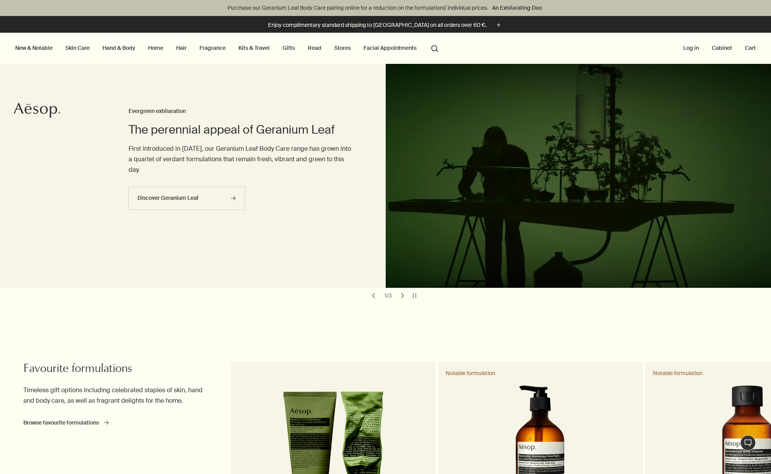
click at [161, 50] on link "Home" at bounding box center [155, 48] width 18 height 10
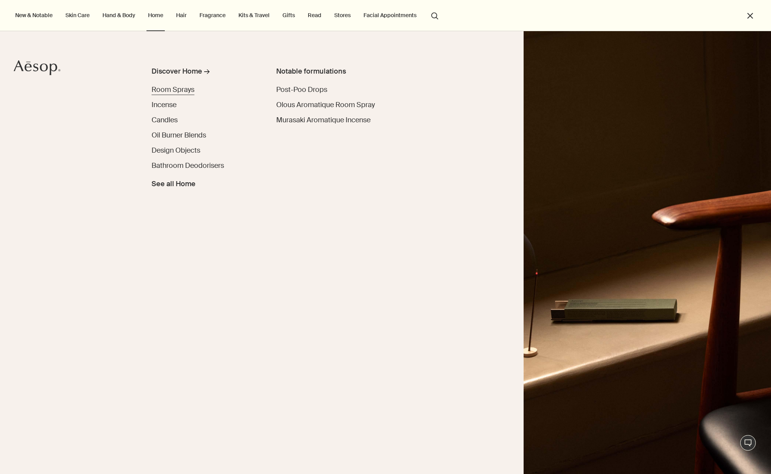
click at [178, 93] on span "Room Sprays" at bounding box center [173, 89] width 43 height 9
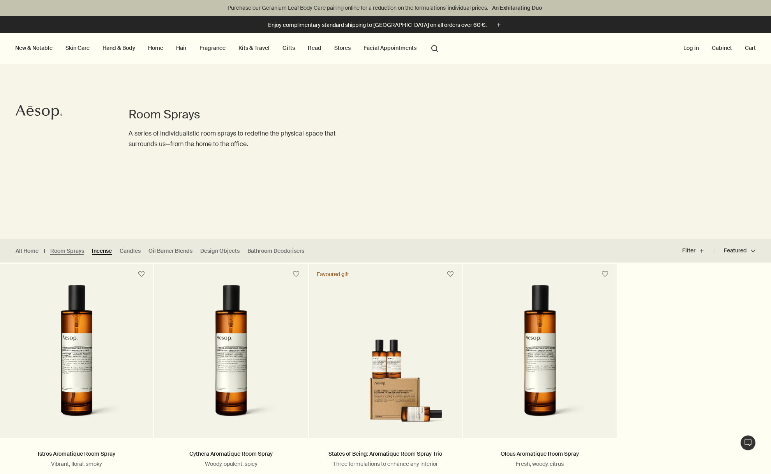
click at [102, 253] on link "Incense" at bounding box center [102, 250] width 20 height 7
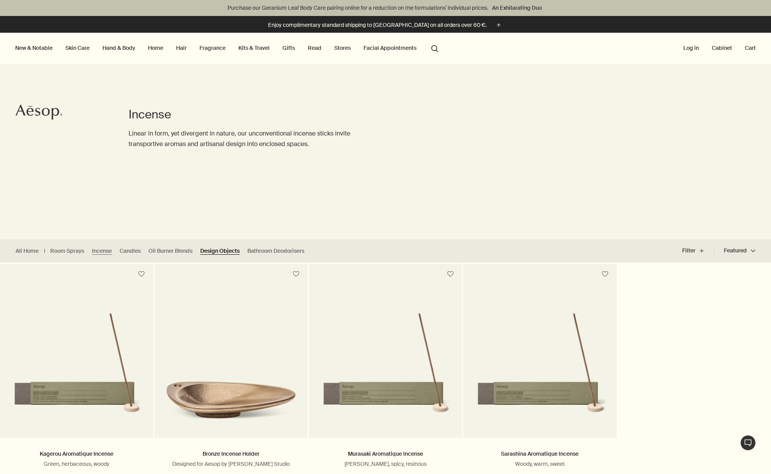
click at [222, 254] on link "Design Objects" at bounding box center [219, 250] width 39 height 7
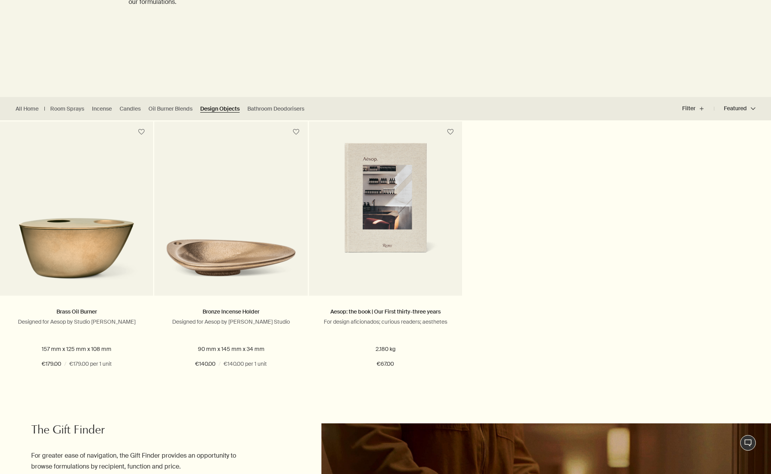
scroll to position [143, 0]
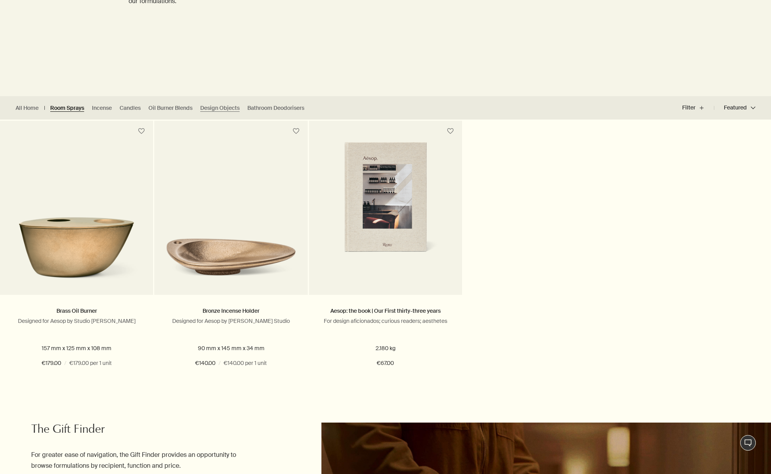
click at [65, 109] on link "Room Sprays" at bounding box center [67, 107] width 34 height 7
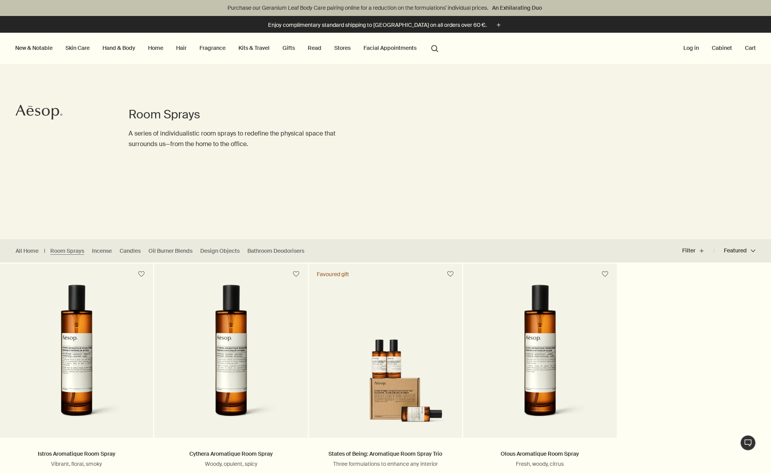
click at [164, 46] on link "Home" at bounding box center [155, 48] width 18 height 10
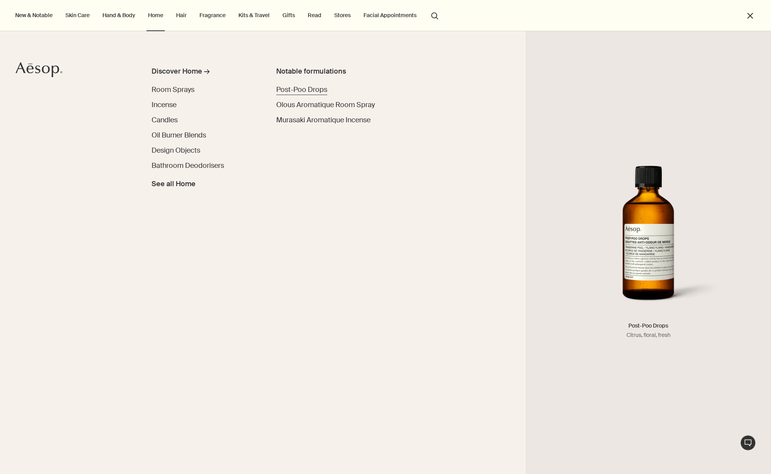
click at [303, 90] on span "Post-Poo Drops" at bounding box center [301, 89] width 51 height 9
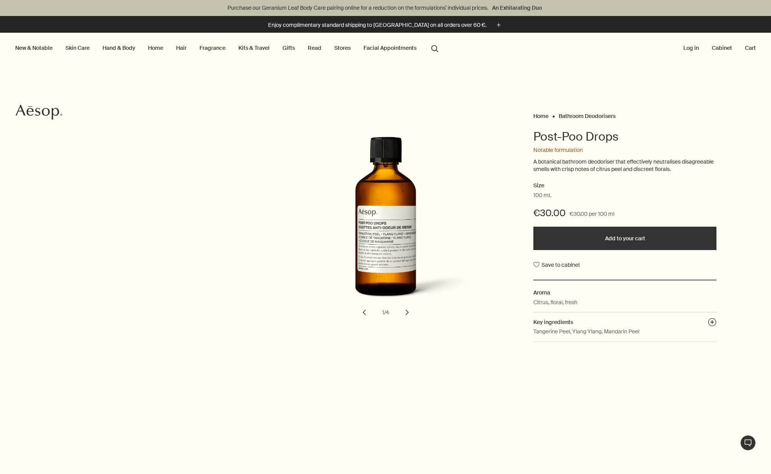
click at [613, 240] on button "Add to your cart" at bounding box center [624, 238] width 183 height 23
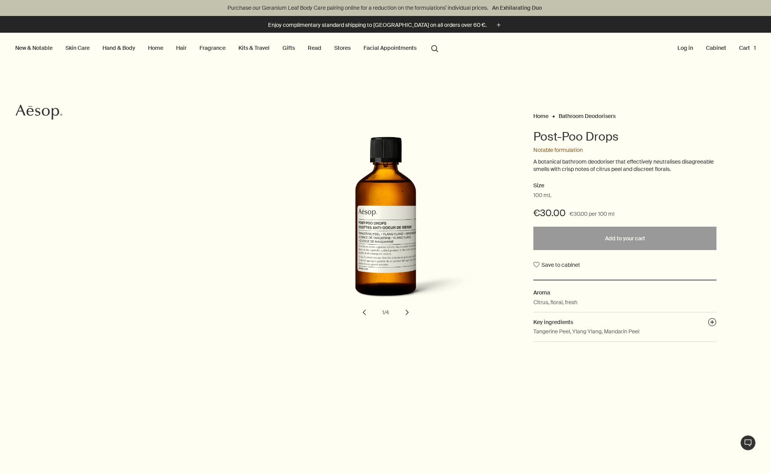
click at [752, 48] on button "Cart 1" at bounding box center [748, 48] width 20 height 10
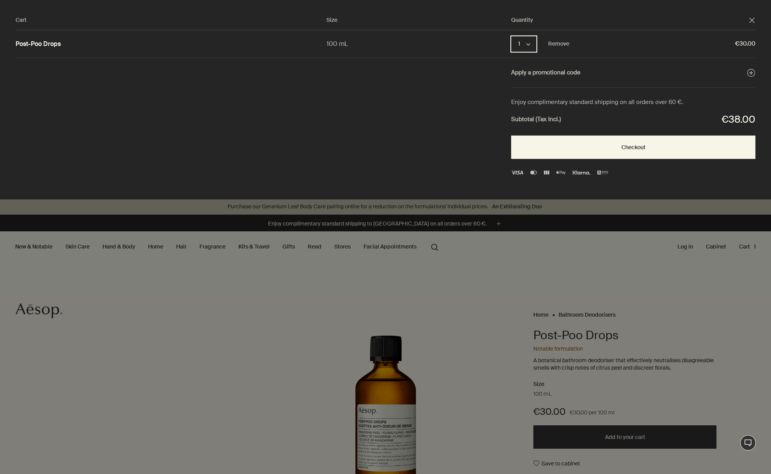
click at [534, 48] on button "1 chevron" at bounding box center [523, 44] width 25 height 16
click at [521, 57] on button "2" at bounding box center [524, 63] width 25 height 18
click at [495, 260] on div "Cart" at bounding box center [385, 237] width 771 height 474
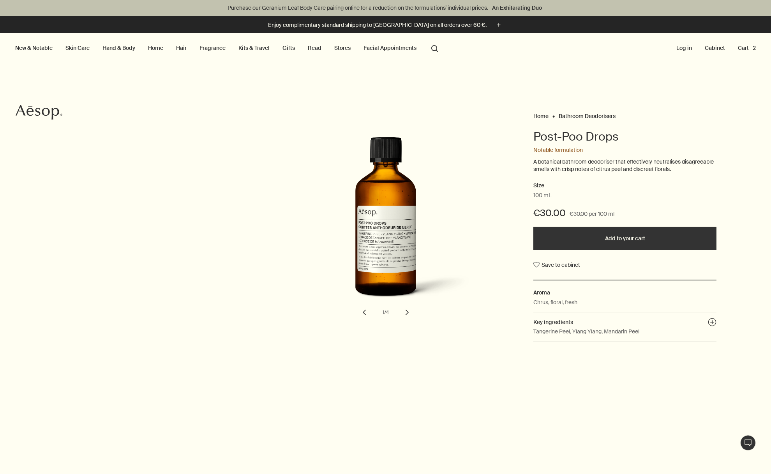
click at [70, 48] on link "Skin Care" at bounding box center [77, 48] width 27 height 10
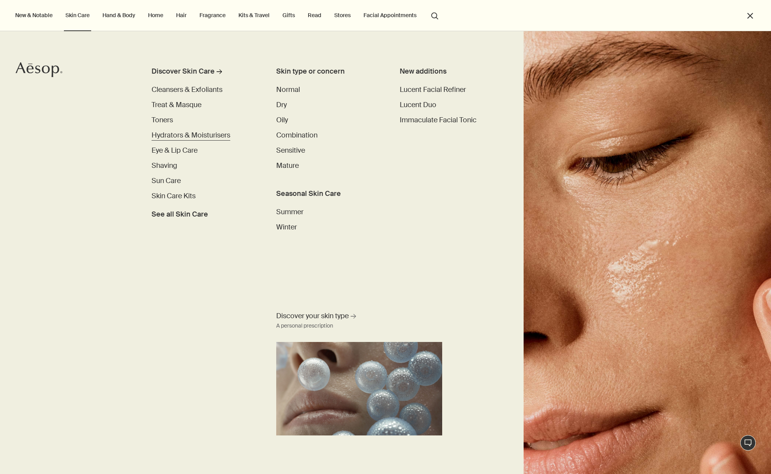
click at [222, 136] on span "Hydrators & Moisturisers" at bounding box center [191, 135] width 79 height 9
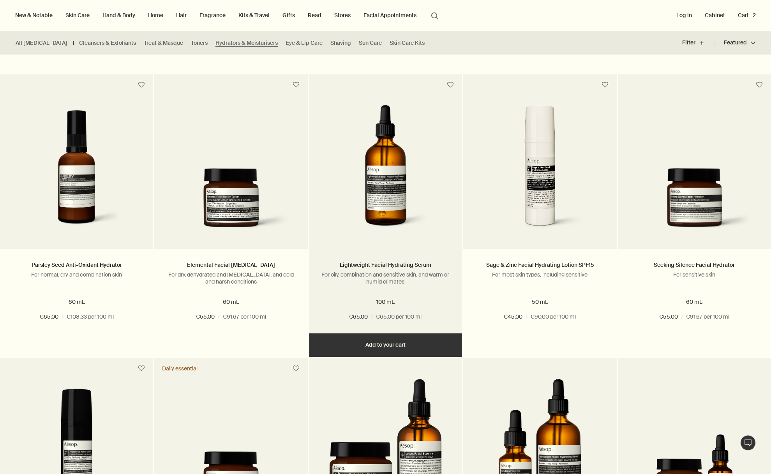
scroll to position [746, 0]
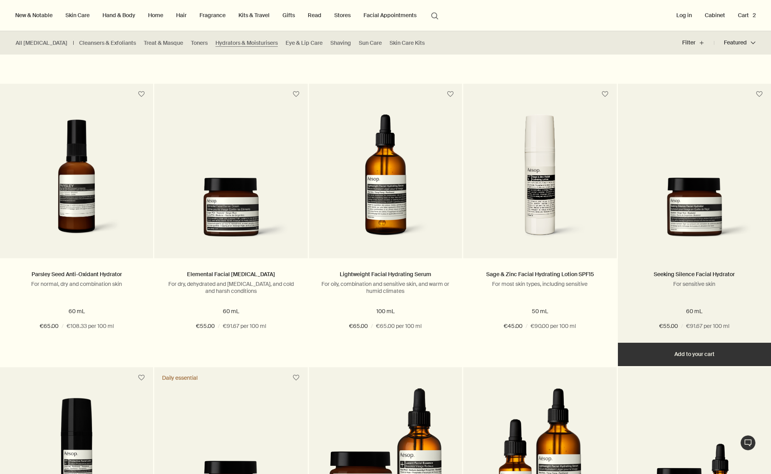
click at [690, 203] on img at bounding box center [695, 212] width 130 height 69
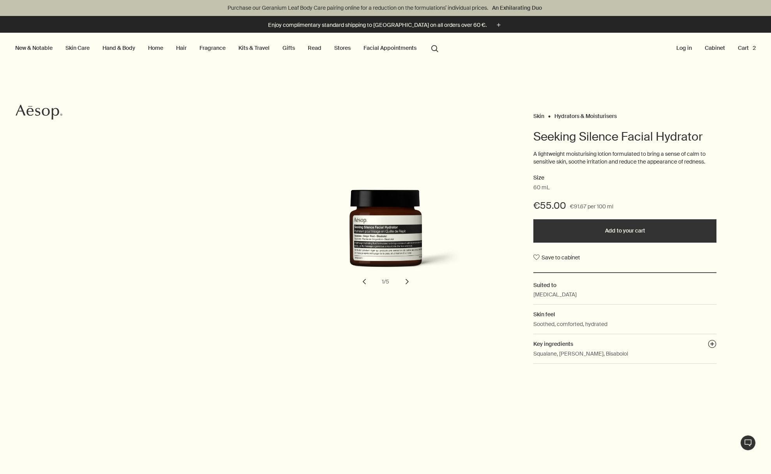
click at [405, 282] on button "chevron" at bounding box center [407, 281] width 17 height 17
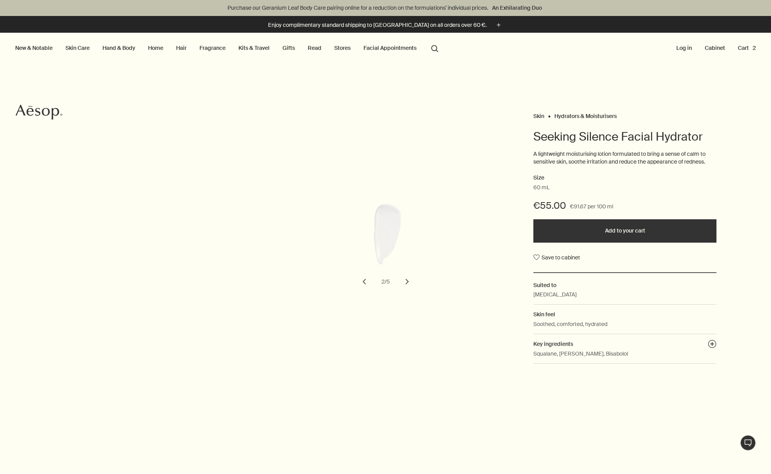
click at [405, 282] on button "chevron" at bounding box center [407, 281] width 17 height 17
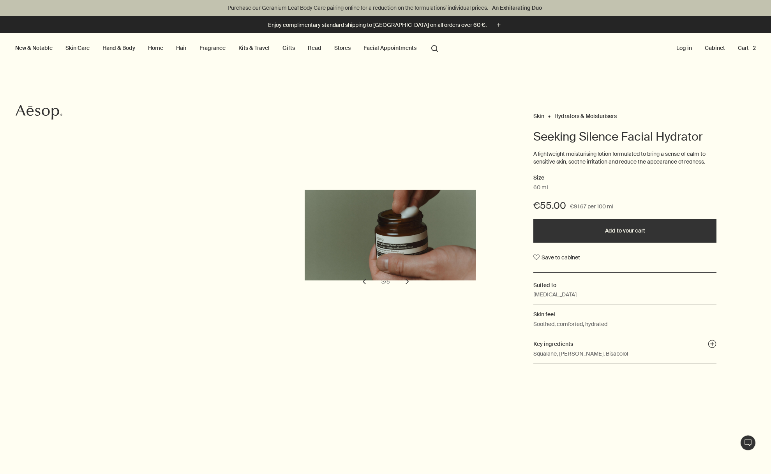
click at [405, 282] on button "chevron" at bounding box center [407, 281] width 17 height 17
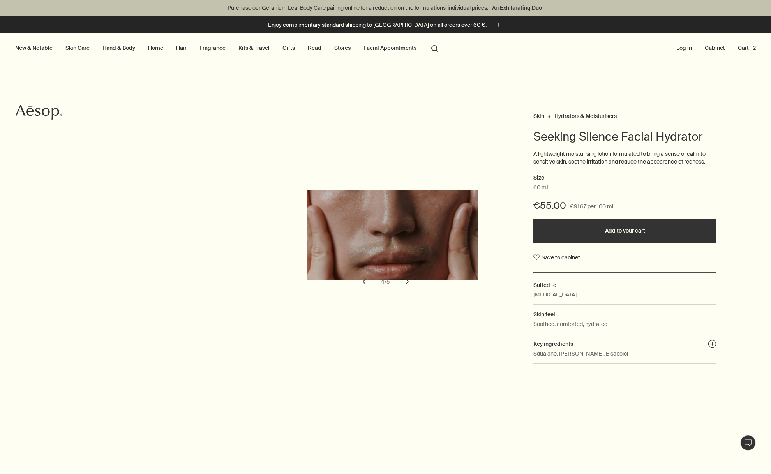
click at [405, 282] on button "chevron" at bounding box center [407, 281] width 17 height 17
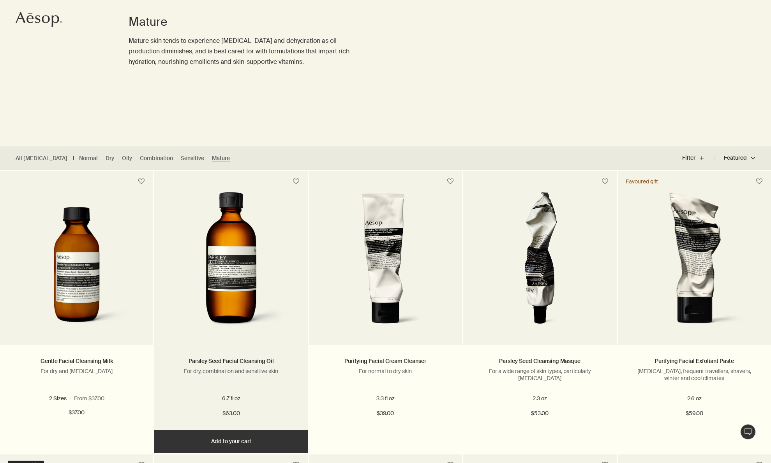
scroll to position [78, 0]
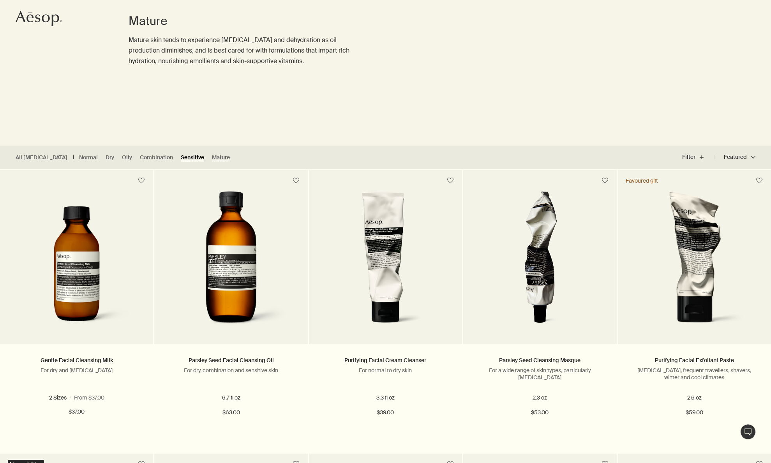
click at [181, 156] on link "Sensitive" at bounding box center [192, 157] width 23 height 7
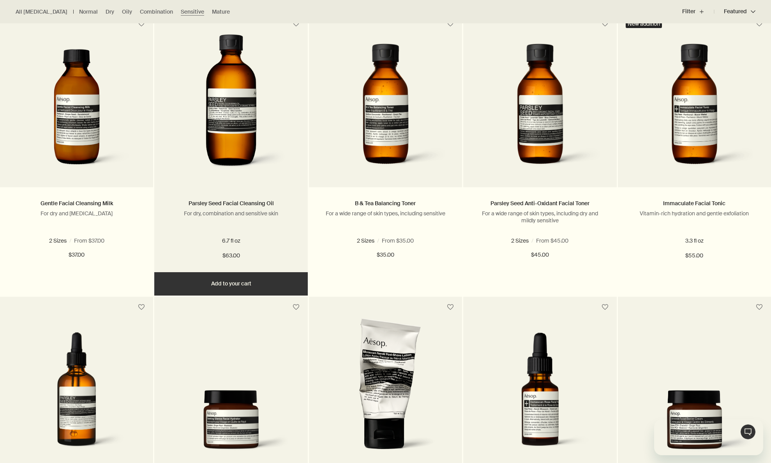
scroll to position [239, 0]
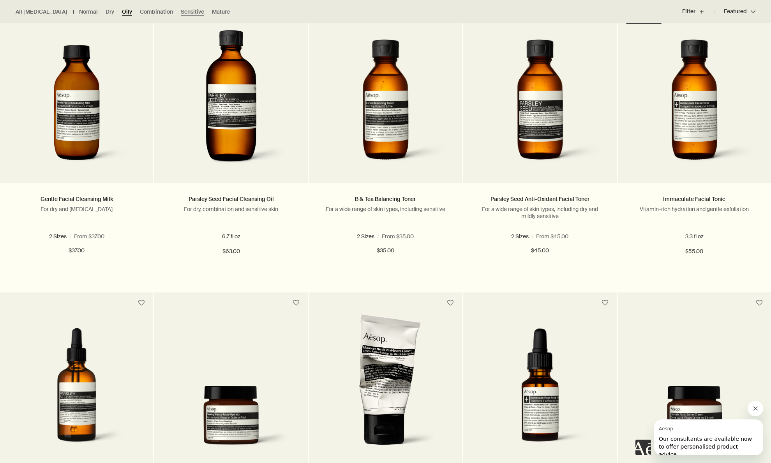
click at [122, 12] on link "Oily" at bounding box center [127, 11] width 10 height 7
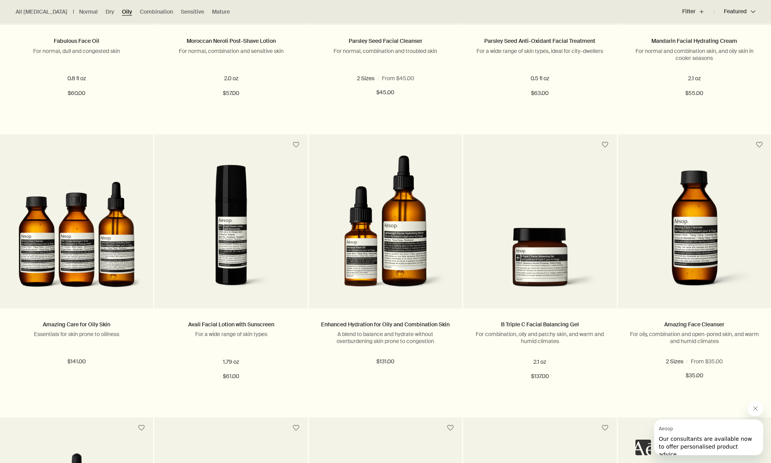
scroll to position [397, 0]
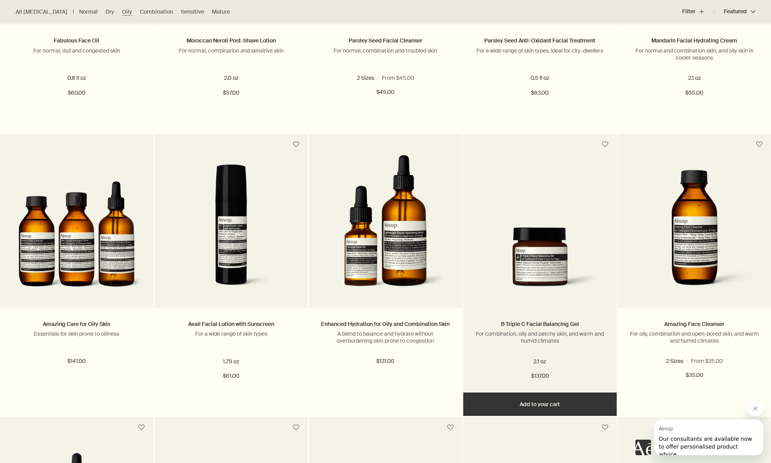
click at [547, 261] on img at bounding box center [540, 262] width 130 height 69
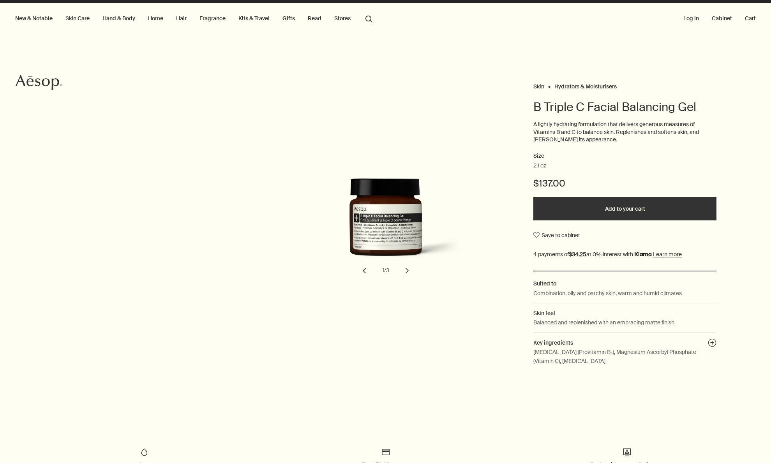
scroll to position [13, 0]
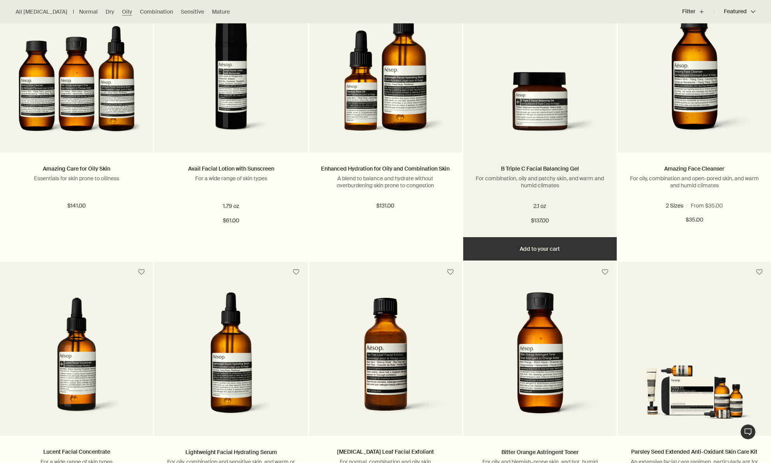
scroll to position [553, 0]
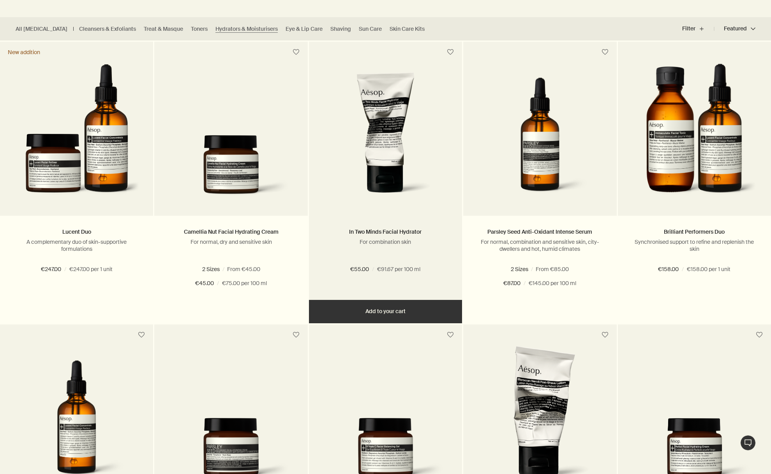
scroll to position [223, 0]
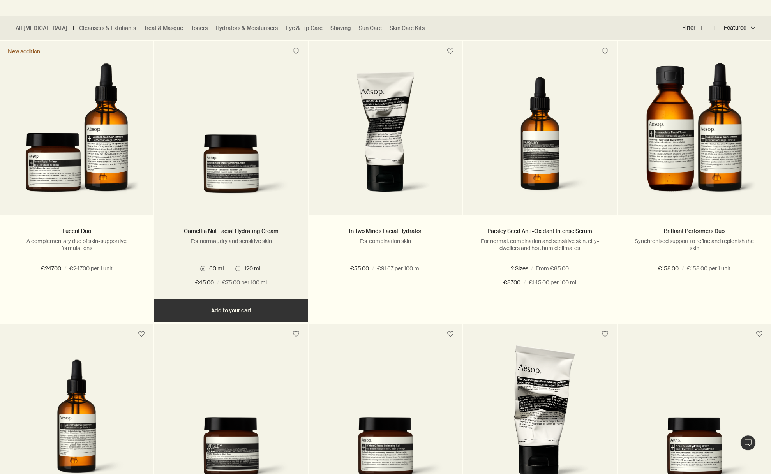
click at [228, 166] on img at bounding box center [231, 168] width 130 height 69
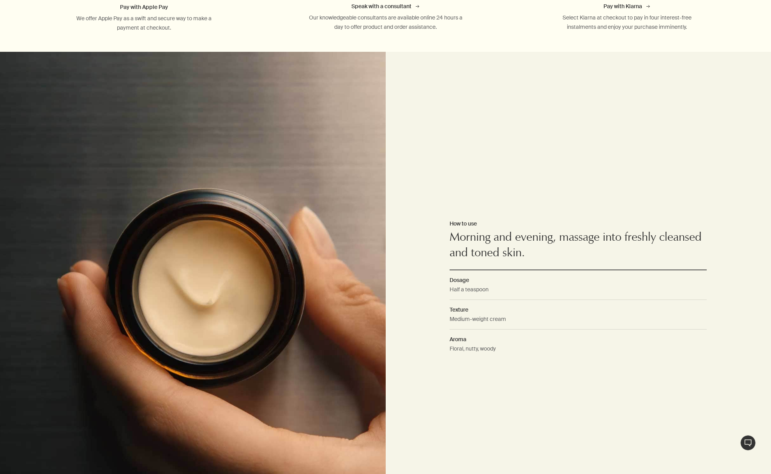
scroll to position [498, 0]
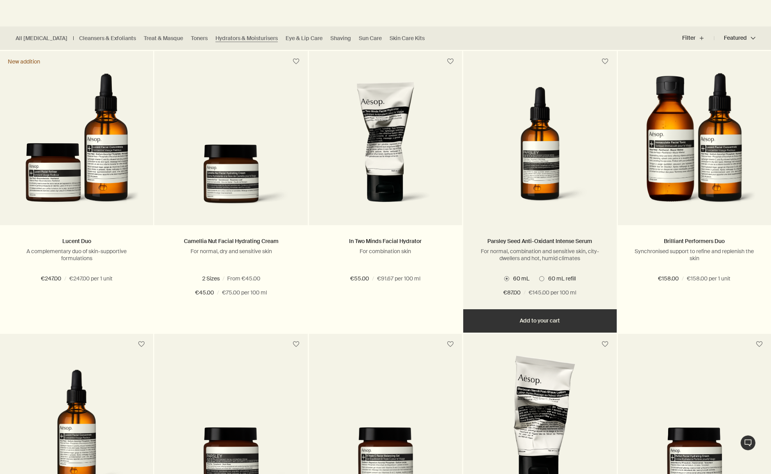
click at [478, 288] on div "€87.00 / €145.00 per 100 ml" at bounding box center [540, 292] width 130 height 9
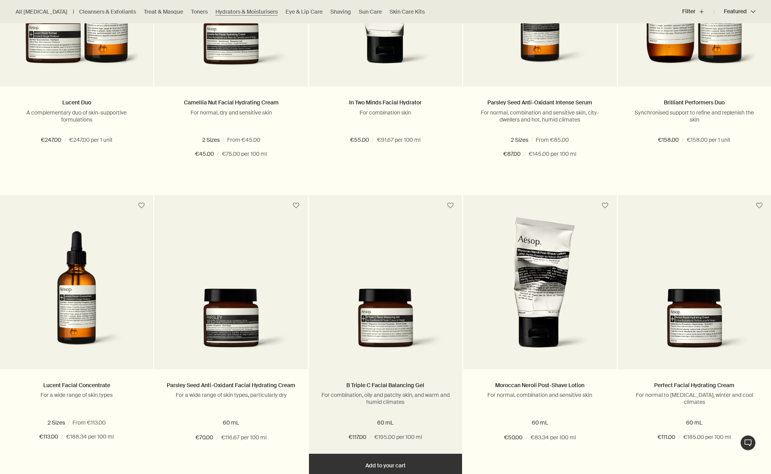
scroll to position [364, 0]
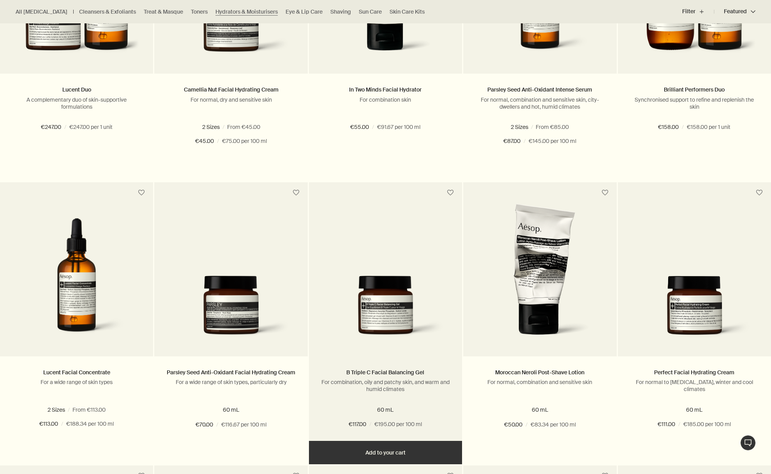
click at [396, 289] on img at bounding box center [386, 310] width 130 height 69
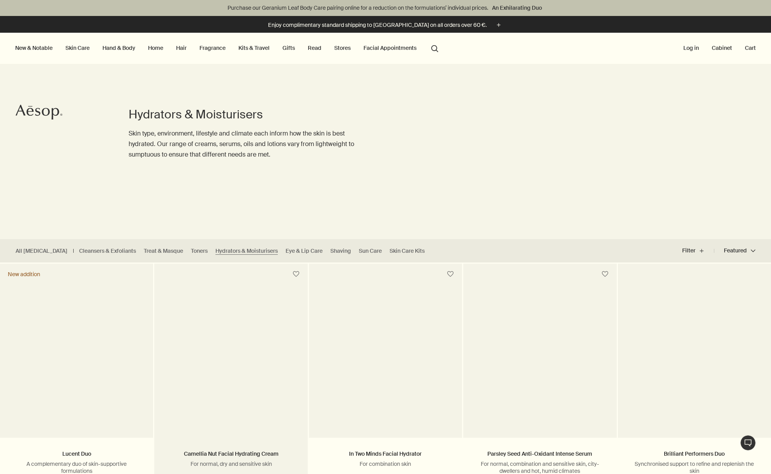
click at [227, 304] on picture at bounding box center [231, 355] width 130 height 141
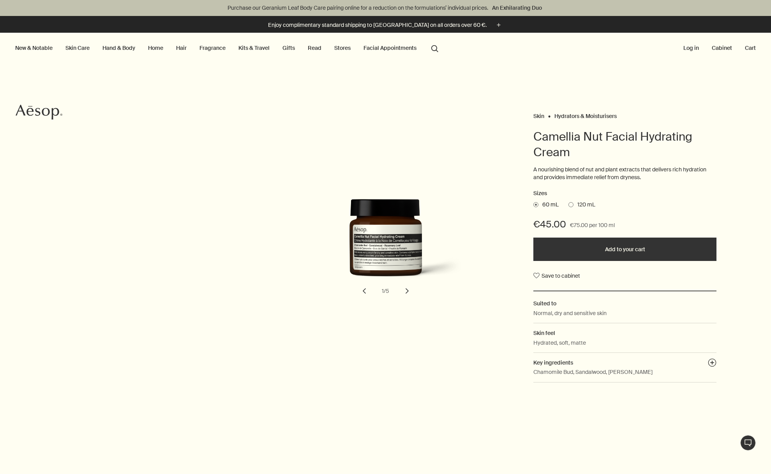
click at [82, 46] on link "Skin Care" at bounding box center [77, 48] width 27 height 10
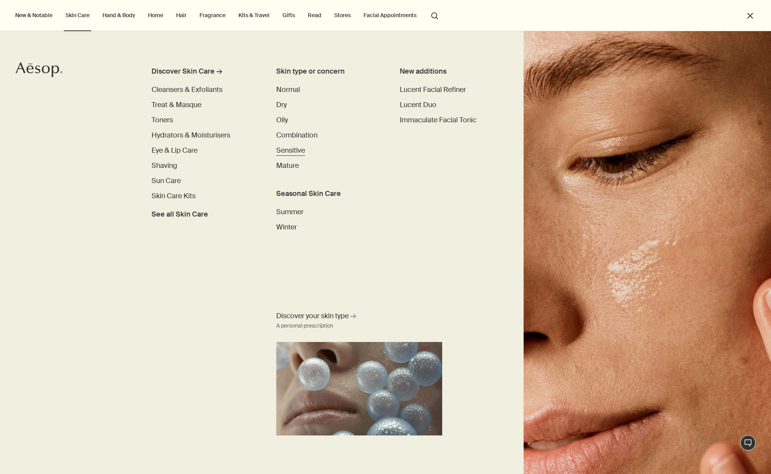
click at [295, 148] on span "Sensitive" at bounding box center [290, 150] width 29 height 9
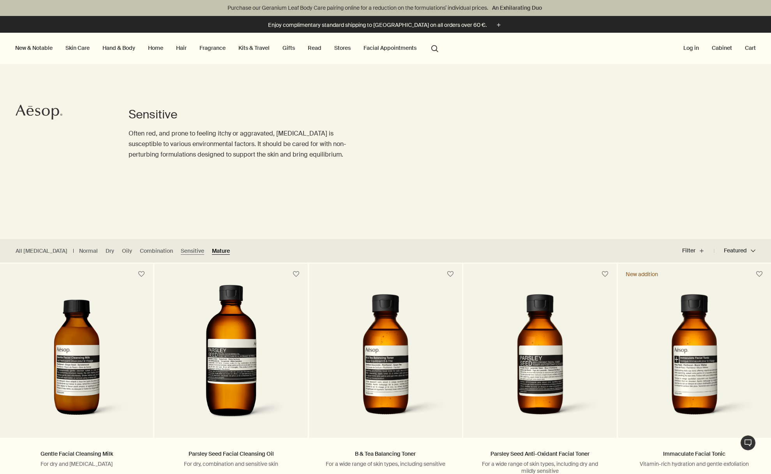
click at [212, 250] on link "Mature" at bounding box center [221, 250] width 18 height 7
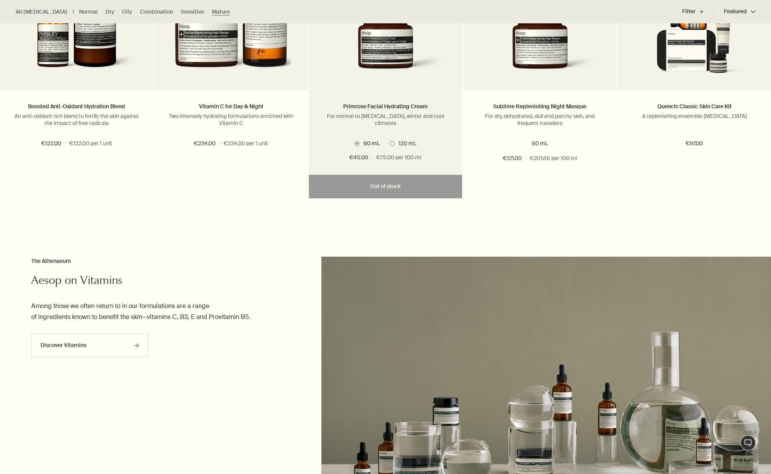
scroll to position [1490, 0]
